Goal: Task Accomplishment & Management: Manage account settings

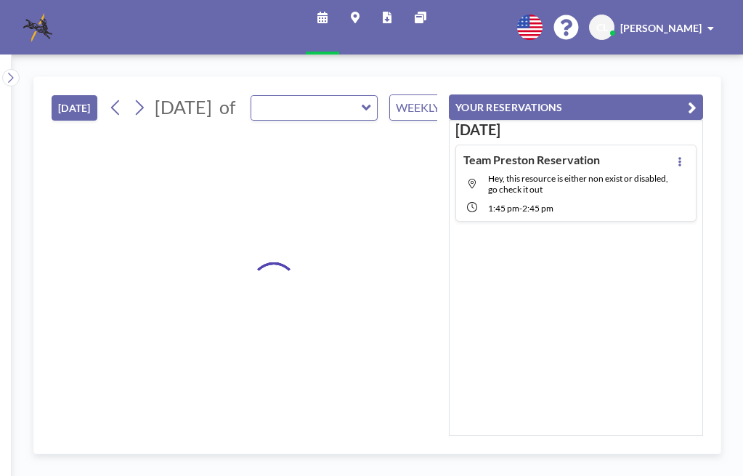
type input "MP Room B"
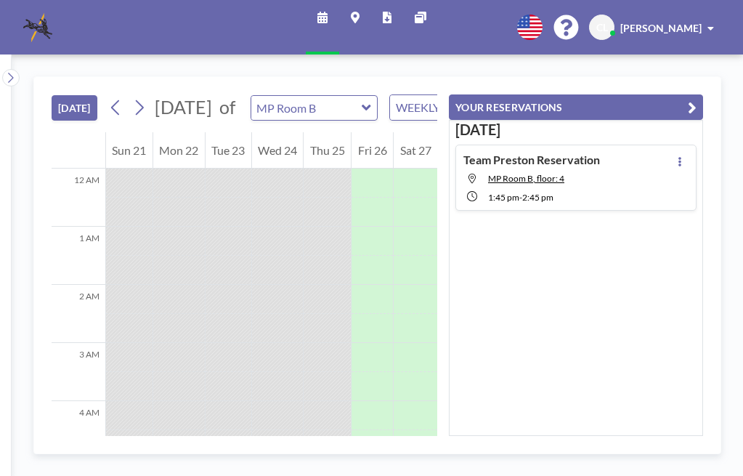
scroll to position [871, 0]
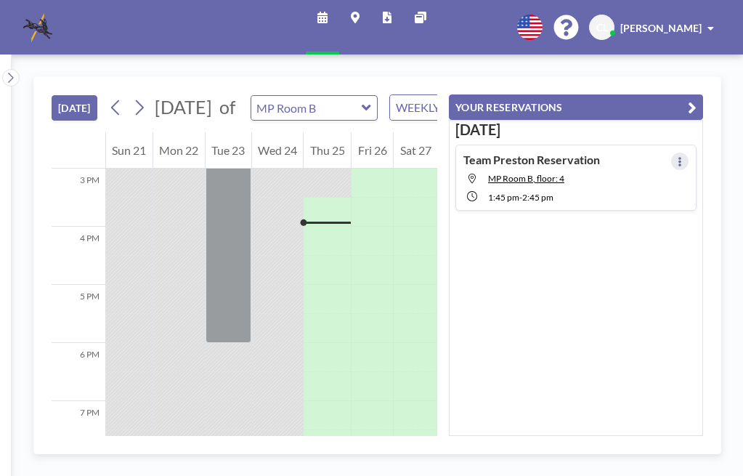
click at [677, 161] on icon at bounding box center [680, 161] width 6 height 9
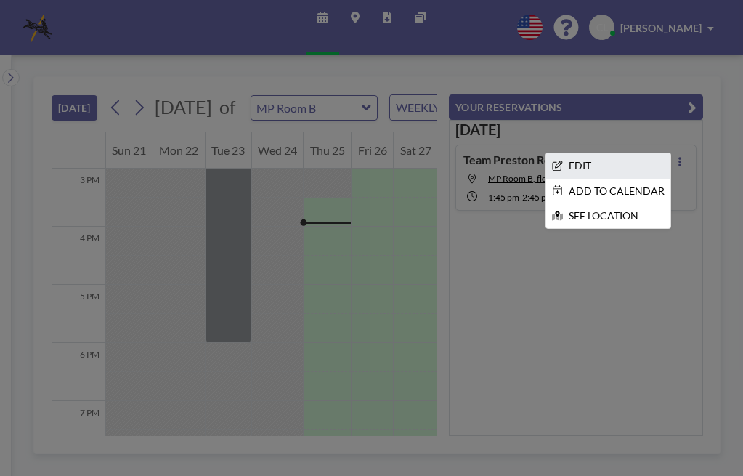
click at [581, 160] on li "EDIT" at bounding box center [608, 165] width 124 height 25
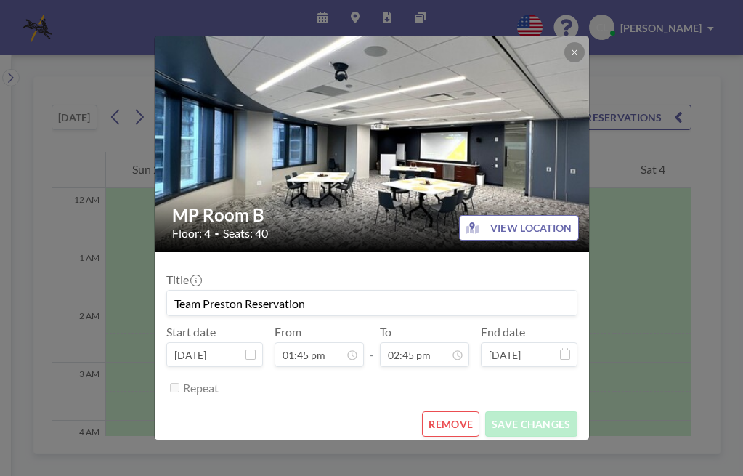
scroll to position [755, 0]
click at [439, 428] on button "REMOVE" at bounding box center [450, 423] width 57 height 25
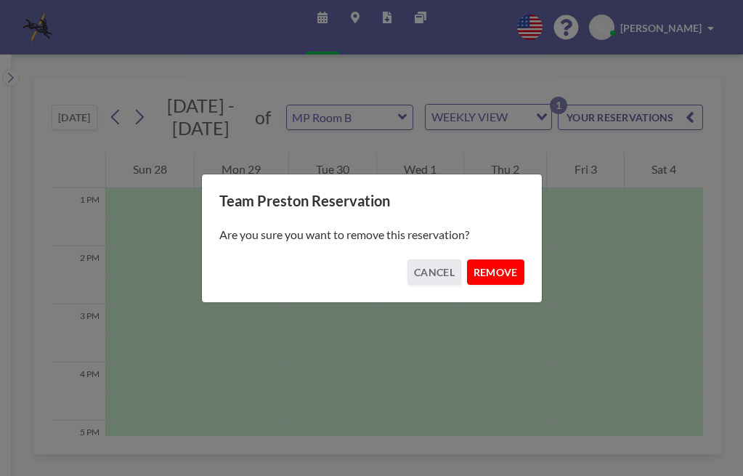
click at [494, 273] on button "REMOVE" at bounding box center [495, 271] width 57 height 25
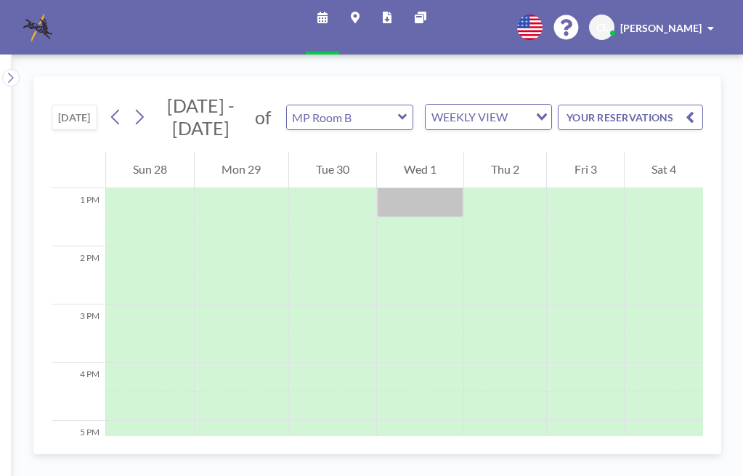
click at [703, 31] on div "[PERSON_NAME]" at bounding box center [667, 27] width 94 height 15
click at [682, 93] on span "Log out" at bounding box center [670, 99] width 33 height 15
